Goal: Transaction & Acquisition: Purchase product/service

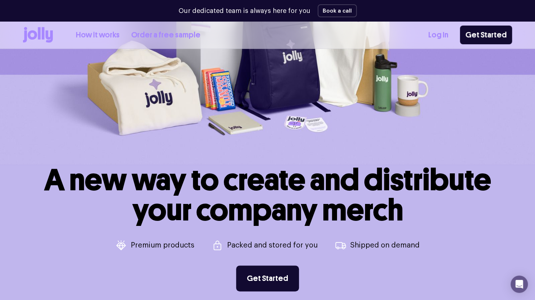
scroll to position [144, 0]
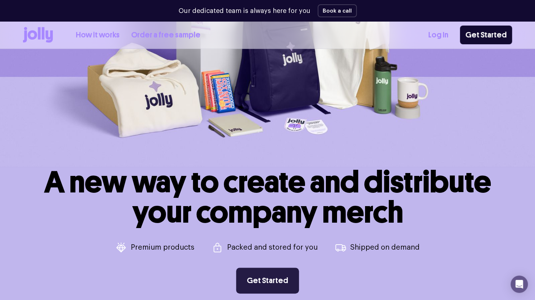
click at [269, 280] on link "Get Started" at bounding box center [267, 280] width 63 height 26
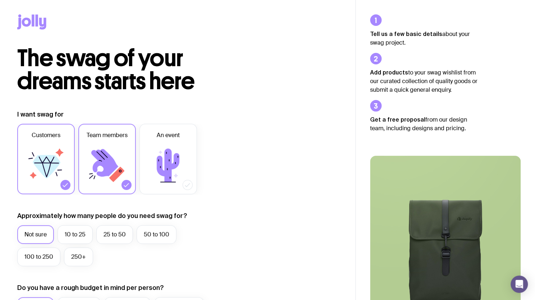
click at [68, 185] on div at bounding box center [65, 185] width 10 height 10
click at [0, 0] on input "Customers" at bounding box center [0, 0] width 0 height 0
drag, startPoint x: 210, startPoint y: 185, endPoint x: 203, endPoint y: 185, distance: 7.2
click at [209, 185] on div "Customers Team members An event" at bounding box center [120, 159] width 207 height 70
click at [188, 185] on icon at bounding box center [187, 184] width 7 height 7
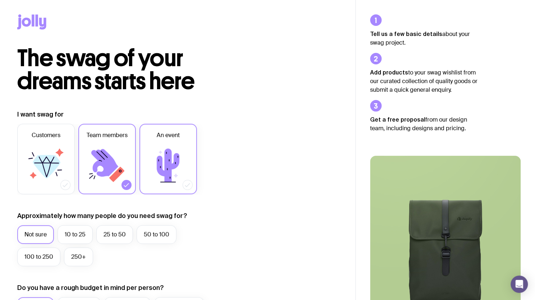
click at [0, 0] on input "An event" at bounding box center [0, 0] width 0 height 0
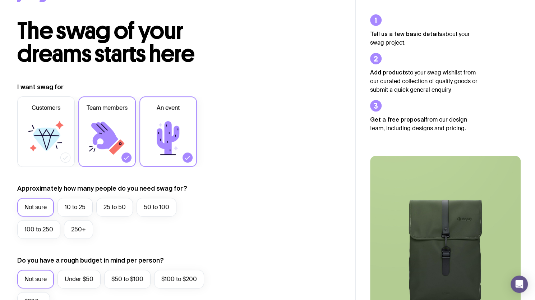
scroll to position [72, 0]
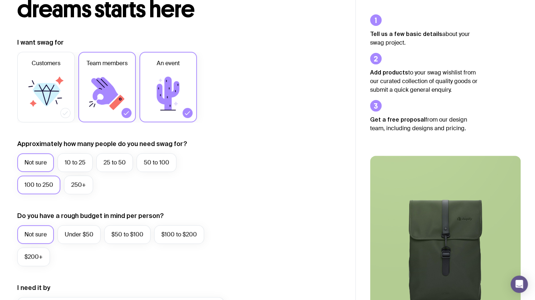
click at [44, 186] on label "100 to 250" at bounding box center [38, 184] width 43 height 19
click at [0, 0] on input "100 to 250" at bounding box center [0, 0] width 0 height 0
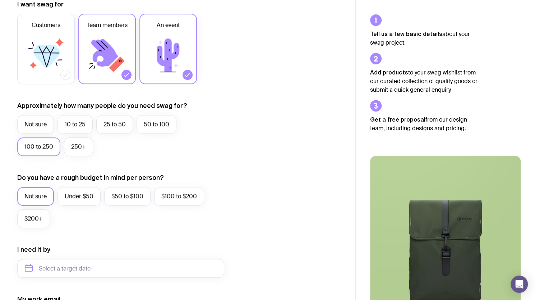
scroll to position [144, 0]
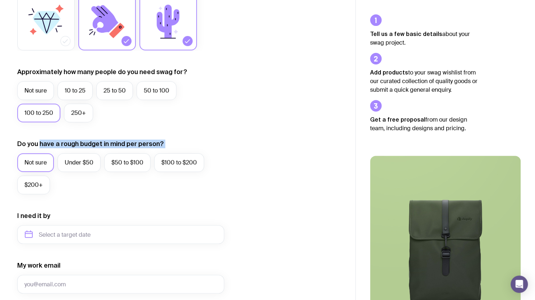
drag, startPoint x: 44, startPoint y: 141, endPoint x: 231, endPoint y: 136, distance: 187.3
click at [221, 134] on form "I want swag for Customers Team members An event Approximately how many people d…" at bounding box center [120, 200] width 207 height 469
click at [260, 141] on div "I want swag for Customers Team members An event Approximately how many people d…" at bounding box center [177, 200] width 321 height 469
click at [69, 161] on label "Under $50" at bounding box center [78, 162] width 43 height 19
click at [0, 0] on input "Under $50" at bounding box center [0, 0] width 0 height 0
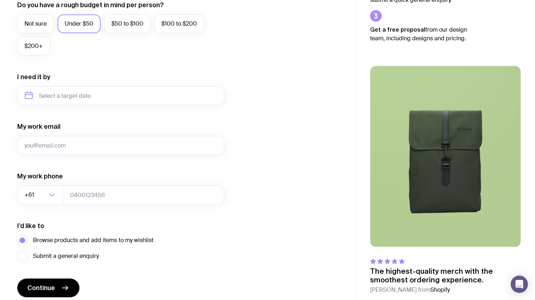
scroll to position [287, 0]
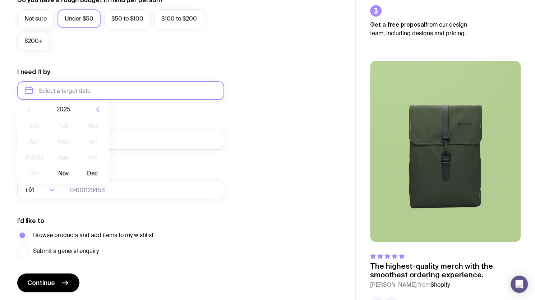
click at [115, 90] on input "text" at bounding box center [120, 90] width 207 height 19
click at [65, 177] on button "Nov" at bounding box center [63, 179] width 26 height 14
type input "November 2025"
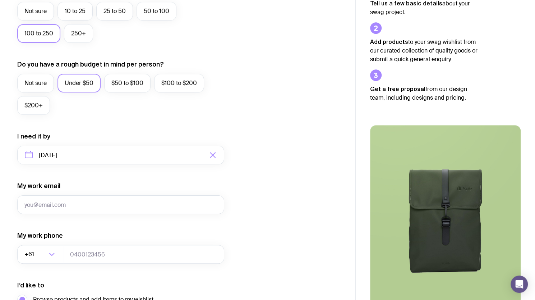
scroll to position [311, 0]
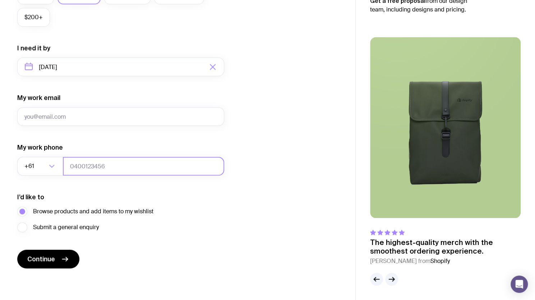
click at [92, 164] on input "tel" at bounding box center [143, 166] width 161 height 19
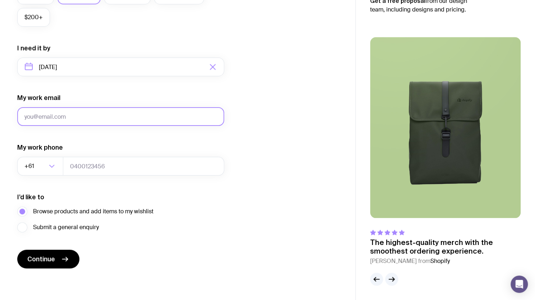
click at [71, 115] on input "My work email" at bounding box center [120, 116] width 207 height 19
type input "sylvia.wen@thehourglass.com"
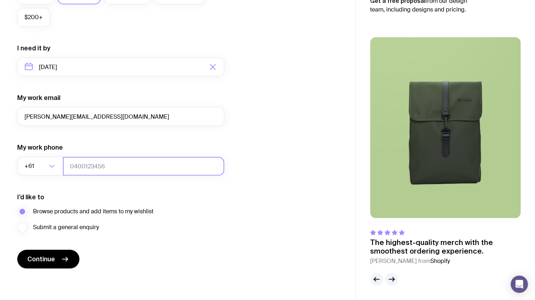
click at [91, 169] on input "tel" at bounding box center [143, 166] width 161 height 19
type input "4"
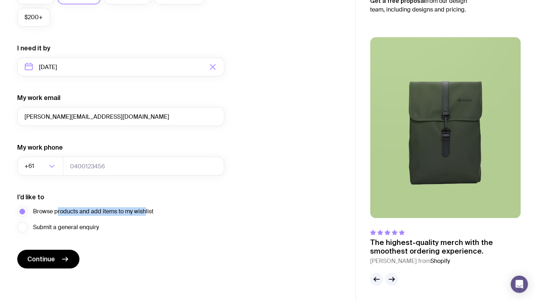
drag, startPoint x: 57, startPoint y: 210, endPoint x: 186, endPoint y: 212, distance: 128.7
click at [149, 212] on span "Browse products and add items to my wishlist" at bounding box center [93, 211] width 120 height 9
click at [186, 210] on div "I’d like to Browse products and add items to my wishlist Submit a general enqui…" at bounding box center [120, 213] width 207 height 40
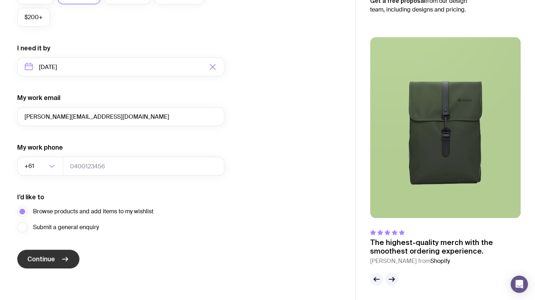
click at [59, 256] on button "Continue" at bounding box center [48, 258] width 62 height 19
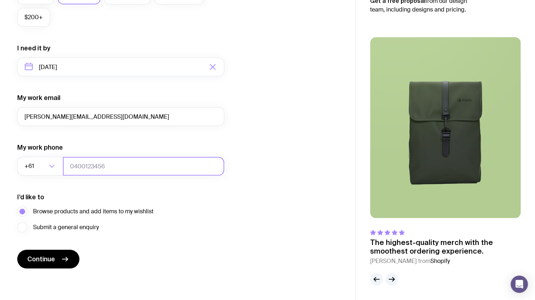
click at [102, 167] on input "tel" at bounding box center [143, 166] width 161 height 19
type input "433012921"
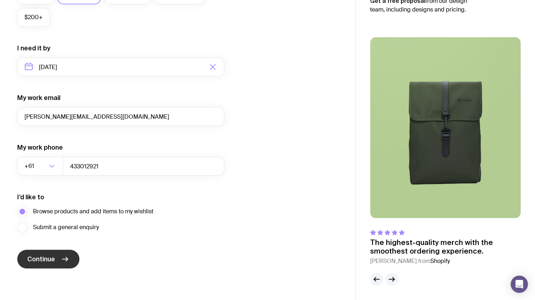
click at [56, 260] on button "Continue" at bounding box center [48, 258] width 62 height 19
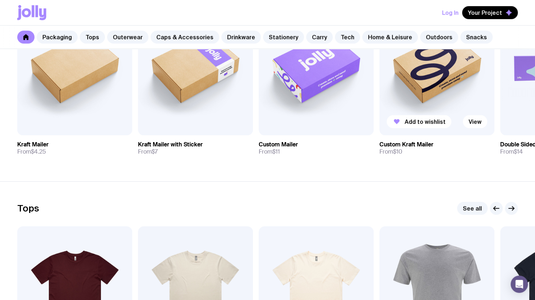
scroll to position [108, 0]
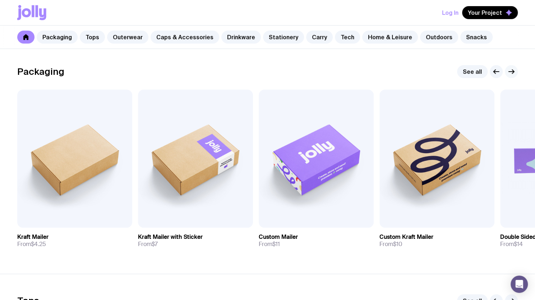
click at [513, 73] on icon "button" at bounding box center [511, 71] width 9 height 9
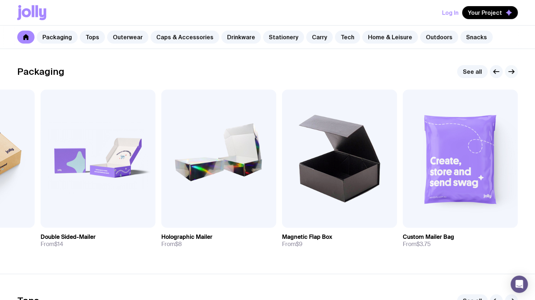
click at [513, 73] on icon "button" at bounding box center [511, 71] width 9 height 9
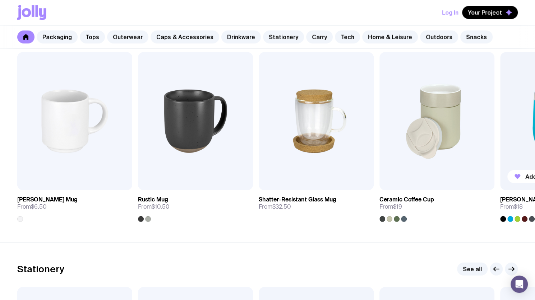
scroll to position [1042, 0]
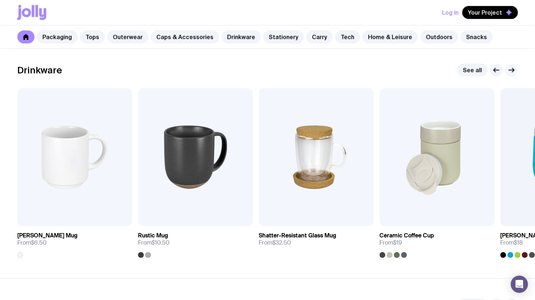
click at [512, 69] on icon "button" at bounding box center [511, 70] width 9 height 9
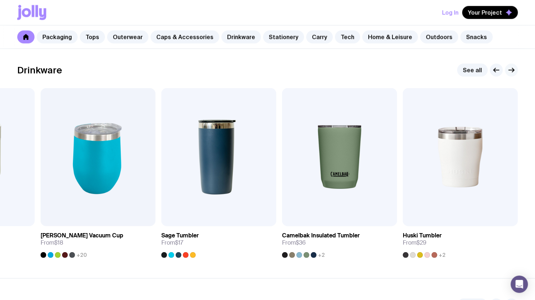
click at [512, 69] on icon "button" at bounding box center [511, 70] width 9 height 9
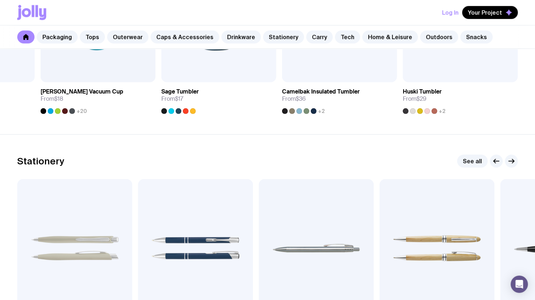
scroll to position [1258, 0]
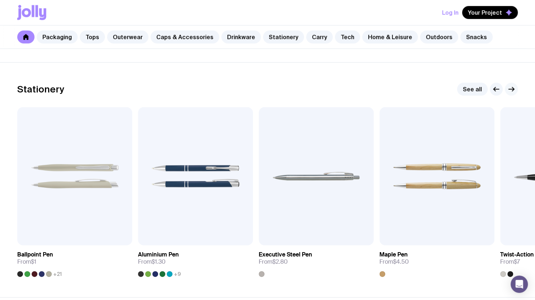
click at [509, 90] on icon "button" at bounding box center [511, 89] width 9 height 9
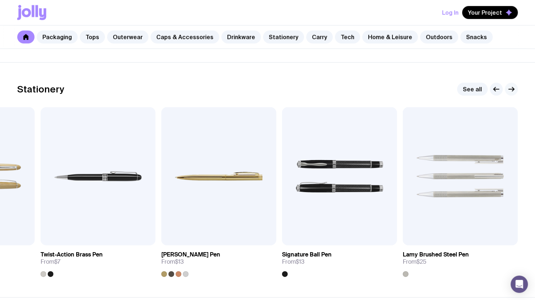
click at [512, 86] on icon "button" at bounding box center [511, 89] width 9 height 9
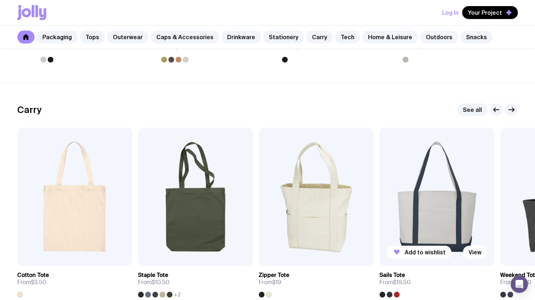
scroll to position [1509, 0]
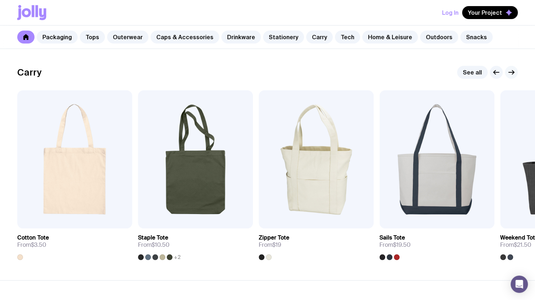
click at [511, 74] on icon "button" at bounding box center [511, 72] width 9 height 9
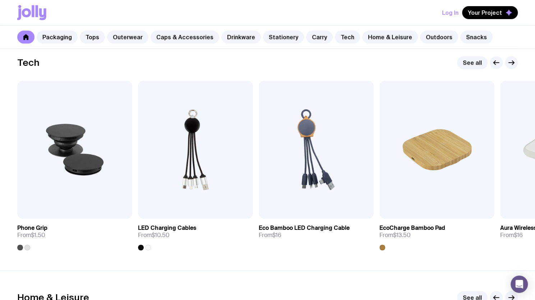
scroll to position [1761, 0]
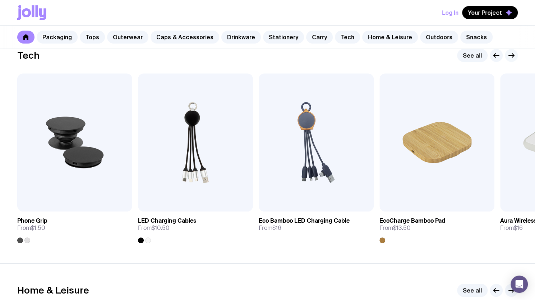
click at [511, 55] on icon "button" at bounding box center [511, 55] width 9 height 9
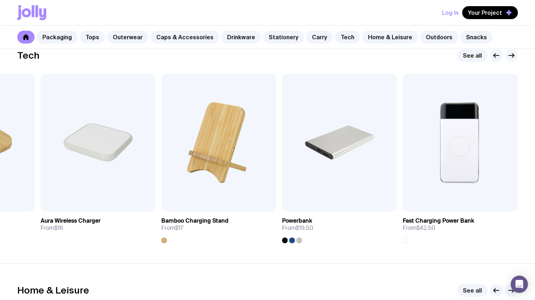
click at [512, 55] on icon "button" at bounding box center [511, 55] width 5 height 0
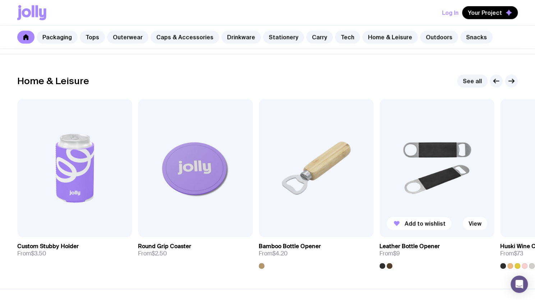
scroll to position [1976, 0]
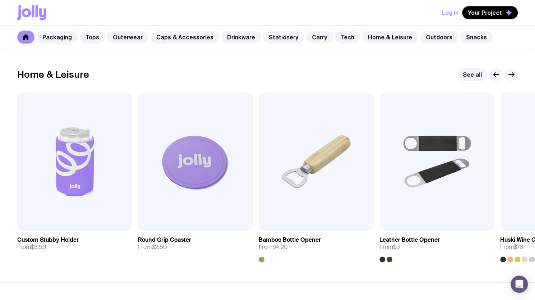
click at [511, 74] on icon "button" at bounding box center [511, 74] width 9 height 9
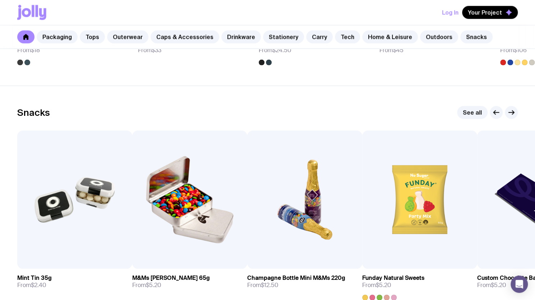
scroll to position [2443, 0]
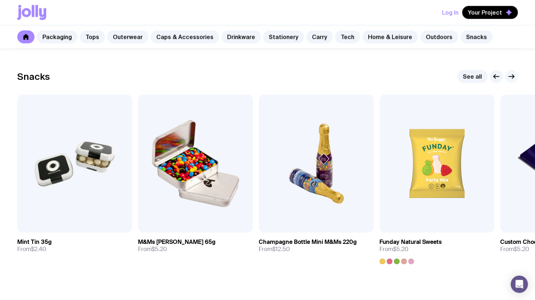
click at [511, 70] on button "button" at bounding box center [511, 76] width 13 height 13
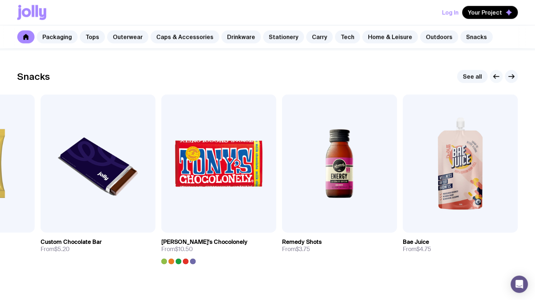
click at [498, 77] on icon "button" at bounding box center [496, 77] width 5 height 0
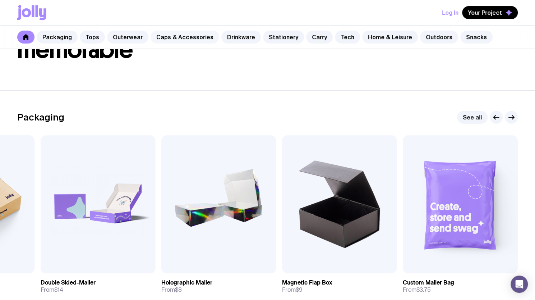
scroll to position [36, 0]
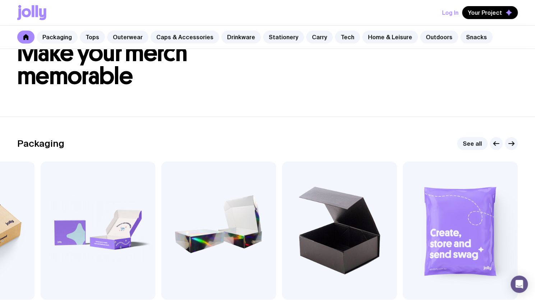
click at [57, 36] on link "Packaging" at bounding box center [57, 37] width 41 height 13
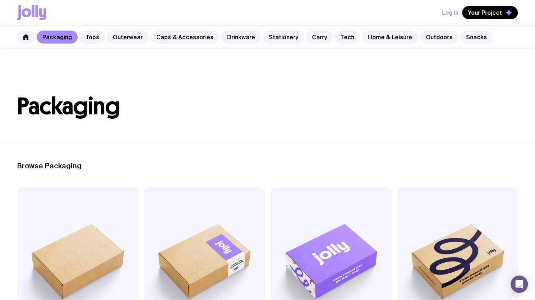
scroll to position [180, 0]
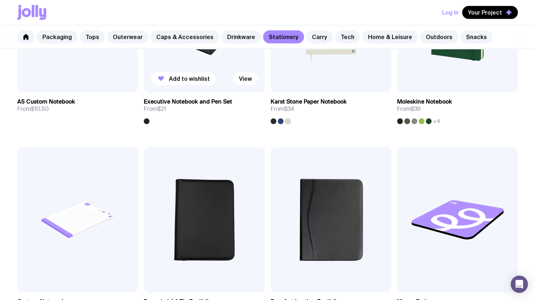
scroll to position [934, 0]
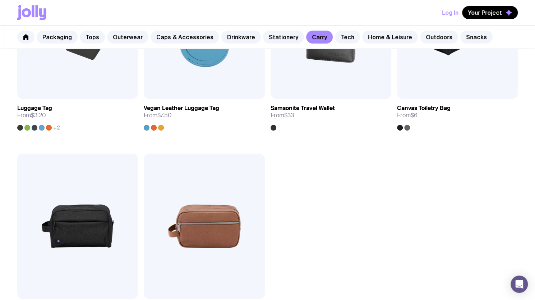
scroll to position [1725, 0]
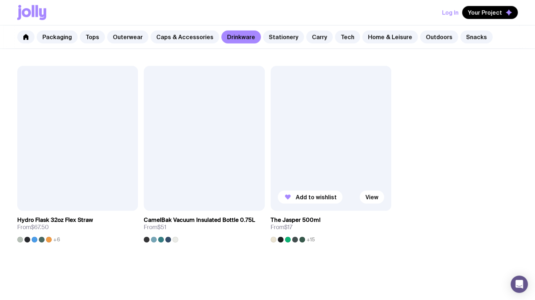
scroll to position [1184, 0]
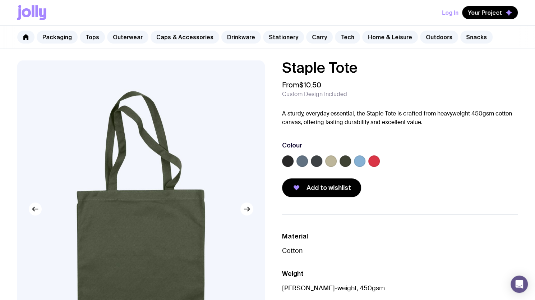
click at [346, 160] on label at bounding box center [345, 160] width 11 height 11
click at [0, 0] on input "radio" at bounding box center [0, 0] width 0 height 0
click at [317, 162] on label at bounding box center [316, 160] width 11 height 11
click at [0, 0] on input "radio" at bounding box center [0, 0] width 0 height 0
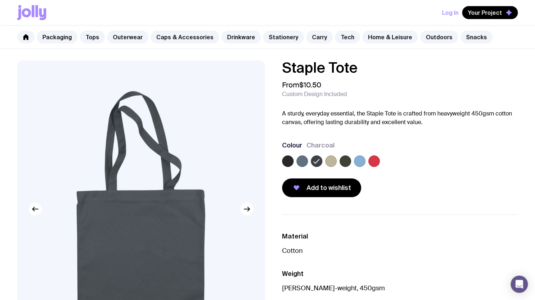
click at [346, 162] on label at bounding box center [345, 160] width 11 height 11
click at [0, 0] on input "radio" at bounding box center [0, 0] width 0 height 0
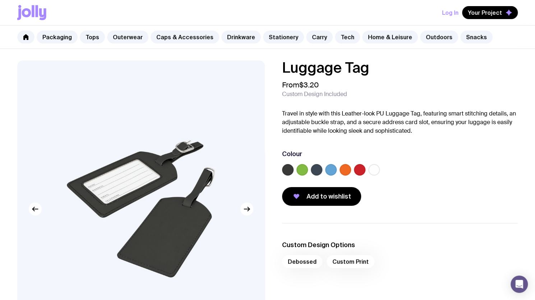
click at [300, 170] on label at bounding box center [301, 169] width 11 height 11
click at [0, 0] on input "radio" at bounding box center [0, 0] width 0 height 0
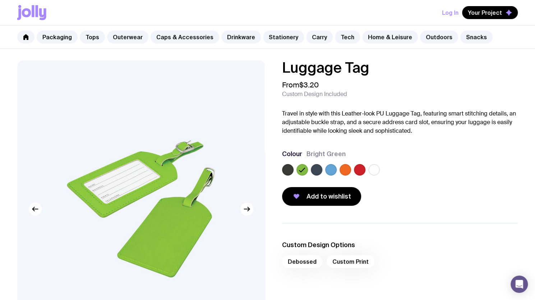
click at [313, 171] on label at bounding box center [316, 169] width 11 height 11
click at [0, 0] on input "radio" at bounding box center [0, 0] width 0 height 0
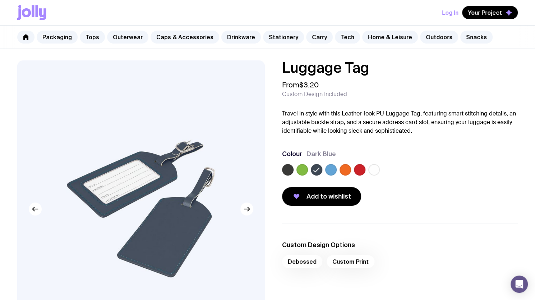
click at [328, 170] on label at bounding box center [330, 169] width 11 height 11
click at [0, 0] on input "radio" at bounding box center [0, 0] width 0 height 0
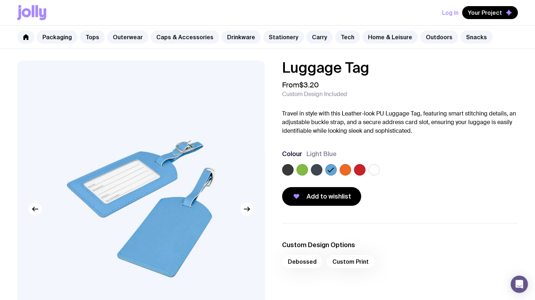
drag, startPoint x: 346, startPoint y: 170, endPoint x: 354, endPoint y: 170, distance: 8.6
click at [346, 171] on label at bounding box center [345, 169] width 11 height 11
click at [0, 0] on input "radio" at bounding box center [0, 0] width 0 height 0
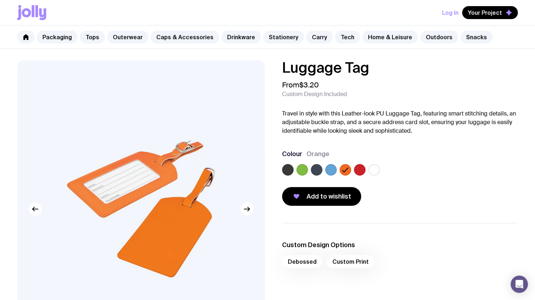
drag, startPoint x: 364, startPoint y: 170, endPoint x: 368, endPoint y: 170, distance: 4.3
click at [364, 170] on label at bounding box center [359, 169] width 11 height 11
click at [0, 0] on input "radio" at bounding box center [0, 0] width 0 height 0
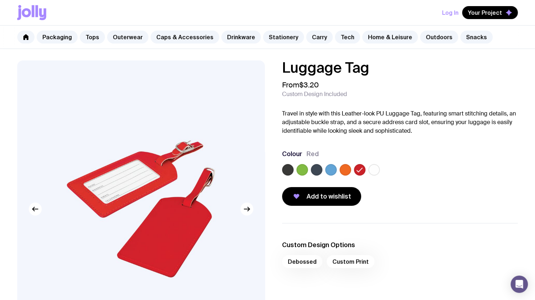
click at [291, 170] on label at bounding box center [287, 169] width 11 height 11
click at [0, 0] on input "radio" at bounding box center [0, 0] width 0 height 0
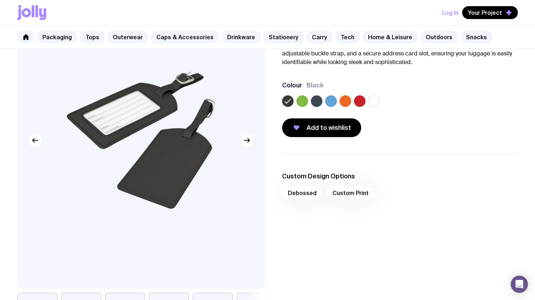
scroll to position [72, 0]
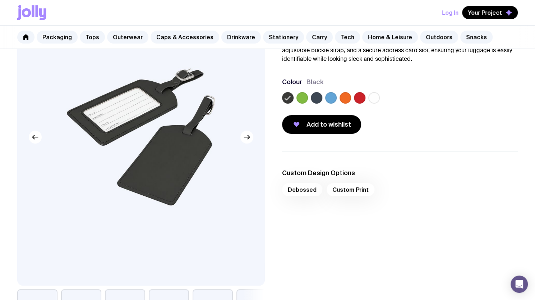
click at [357, 98] on label at bounding box center [359, 97] width 11 height 11
click at [0, 0] on input "radio" at bounding box center [0, 0] width 0 height 0
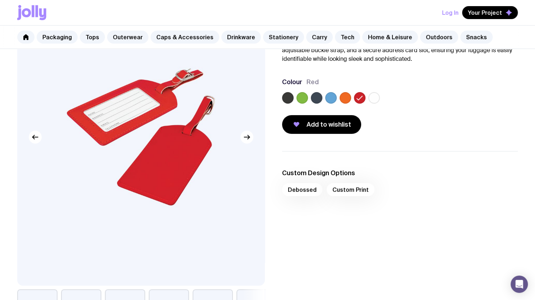
click at [346, 97] on label at bounding box center [345, 97] width 11 height 11
click at [0, 0] on input "radio" at bounding box center [0, 0] width 0 height 0
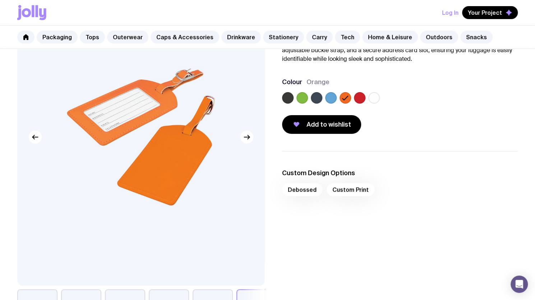
click at [287, 99] on label at bounding box center [287, 97] width 11 height 11
click at [0, 0] on input "radio" at bounding box center [0, 0] width 0 height 0
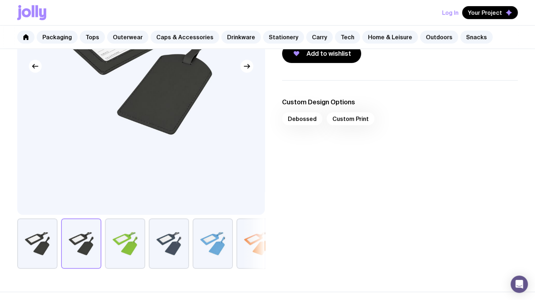
scroll to position [144, 0]
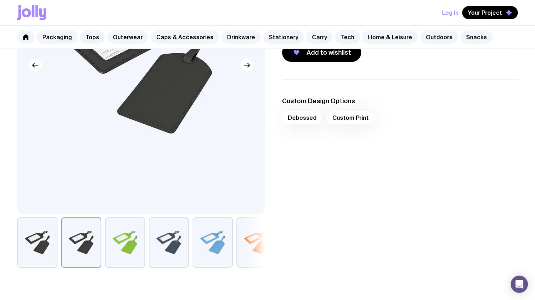
click at [303, 119] on div "Debossed Custom Print" at bounding box center [400, 119] width 236 height 17
